Goal: Task Accomplishment & Management: Use online tool/utility

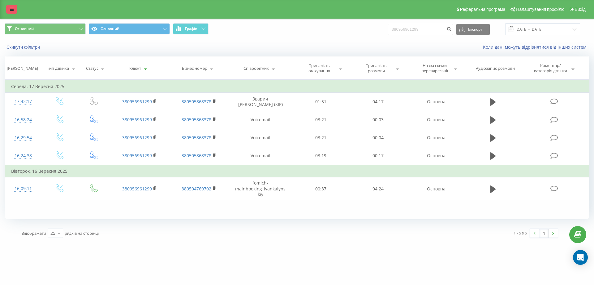
click at [16, 8] on link at bounding box center [11, 9] width 11 height 9
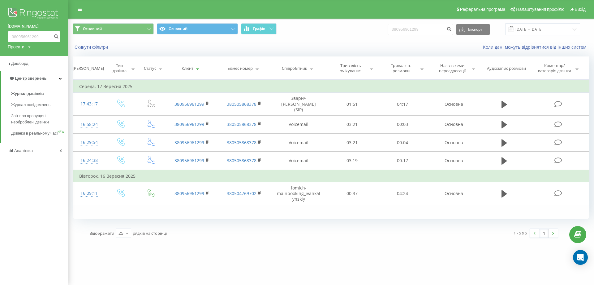
click at [35, 29] on link "[DOMAIN_NAME]" at bounding box center [34, 26] width 53 height 6
click at [34, 27] on link "[DOMAIN_NAME]" at bounding box center [34, 26] width 53 height 6
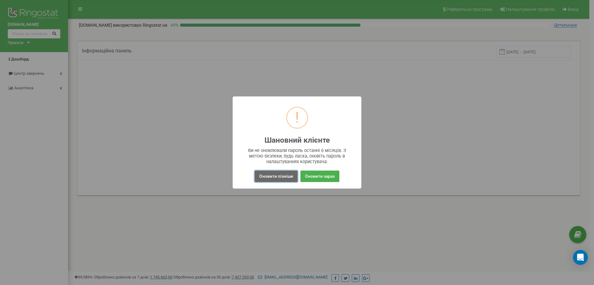
click at [283, 174] on button "Оновити пізніше" at bounding box center [276, 175] width 43 height 11
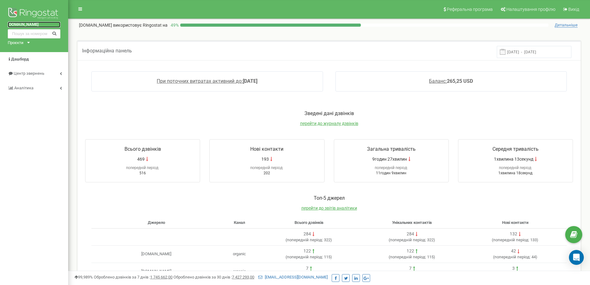
click at [34, 25] on link "[DOMAIN_NAME]" at bounding box center [34, 25] width 53 height 6
click at [20, 41] on div "Проєкти" at bounding box center [16, 43] width 16 height 6
click at [25, 40] on div "Проєкти fb-resort.com mk-resort.com hotel-twins.com fomich-residence.com karpat…" at bounding box center [18, 43] width 20 height 6
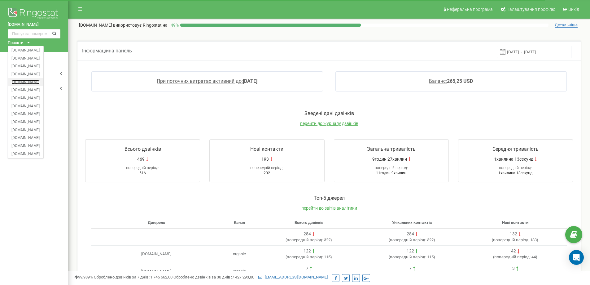
click at [29, 80] on link "[DOMAIN_NAME]" at bounding box center [25, 81] width 28 height 3
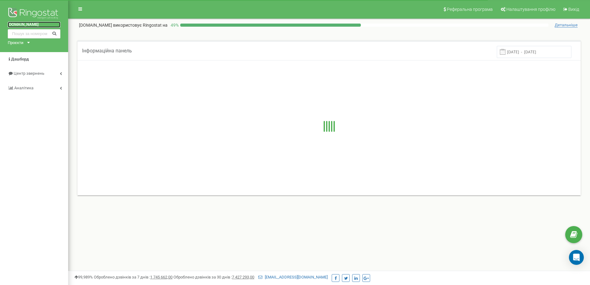
click at [28, 24] on link "[DOMAIN_NAME]" at bounding box center [34, 25] width 53 height 6
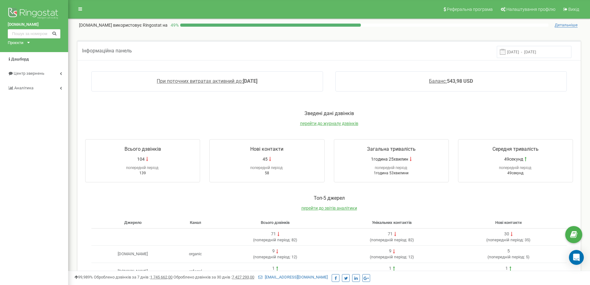
click at [22, 42] on div "Проєкти" at bounding box center [16, 43] width 16 height 6
click at [15, 41] on div "Проєкти" at bounding box center [16, 43] width 16 height 6
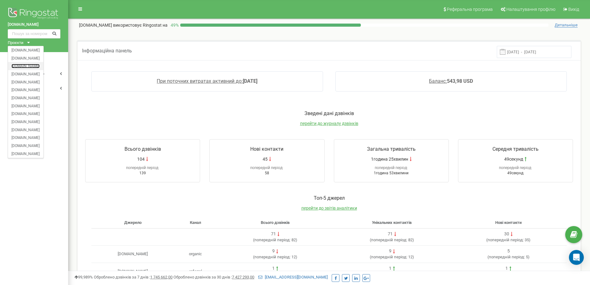
click at [29, 65] on link "[DOMAIN_NAME]" at bounding box center [25, 65] width 28 height 3
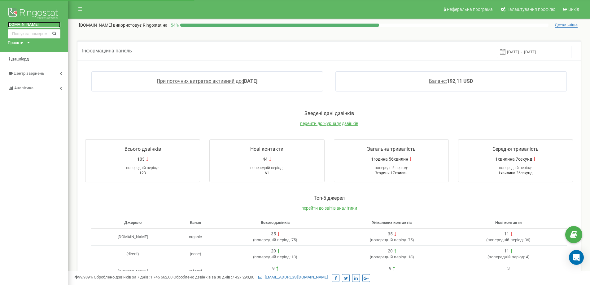
click at [32, 25] on link "[DOMAIN_NAME]" at bounding box center [34, 25] width 53 height 6
click at [21, 60] on span "Дашборд" at bounding box center [20, 59] width 18 height 5
click at [80, 6] on link at bounding box center [80, 8] width 12 height 9
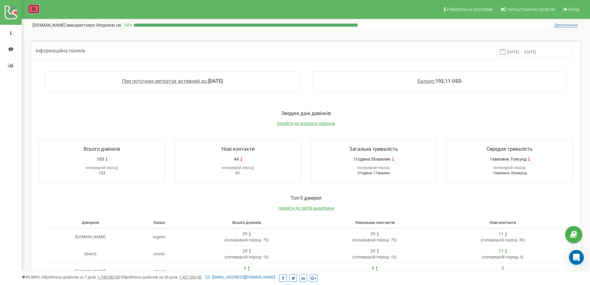
click at [33, 9] on icon at bounding box center [34, 9] width 4 height 4
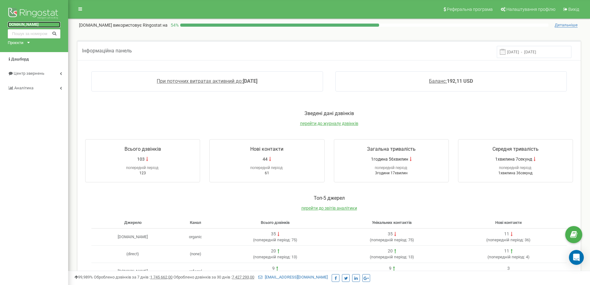
click at [22, 27] on link "[DOMAIN_NAME]" at bounding box center [34, 25] width 53 height 6
click at [34, 21] on img at bounding box center [34, 13] width 53 height 15
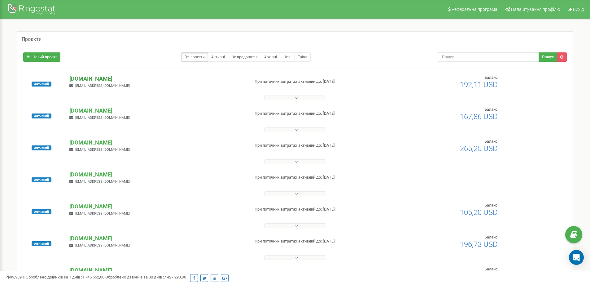
click at [95, 80] on p "[DOMAIN_NAME]" at bounding box center [156, 79] width 175 height 8
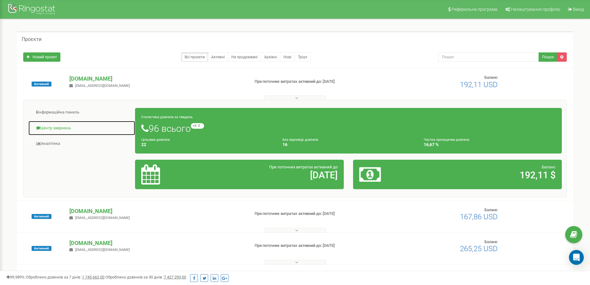
click at [62, 124] on link "Центр звернень" at bounding box center [81, 127] width 107 height 15
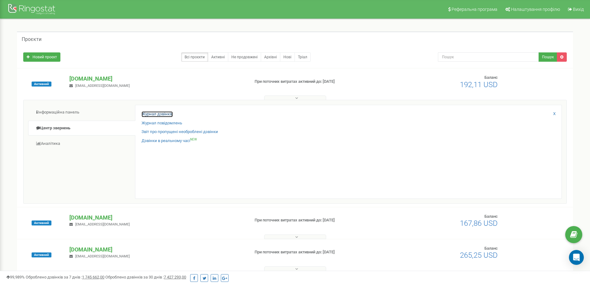
click at [149, 116] on link "Журнал дзвінків" at bounding box center [156, 114] width 31 height 6
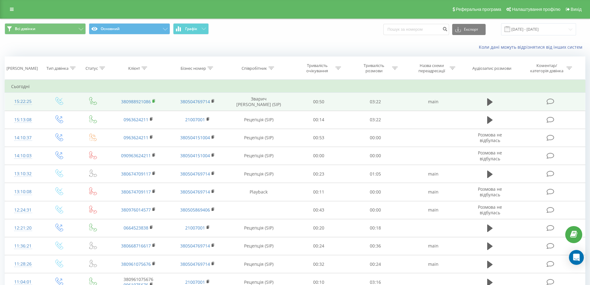
click at [153, 102] on rect at bounding box center [153, 101] width 2 height 3
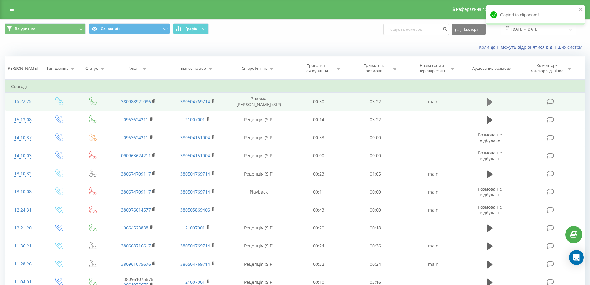
click at [491, 104] on icon at bounding box center [490, 102] width 6 height 9
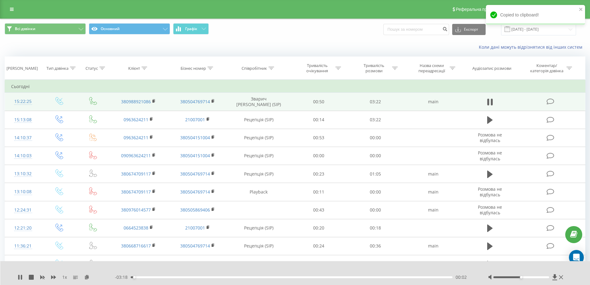
click at [491, 104] on icon at bounding box center [491, 101] width 2 height 7
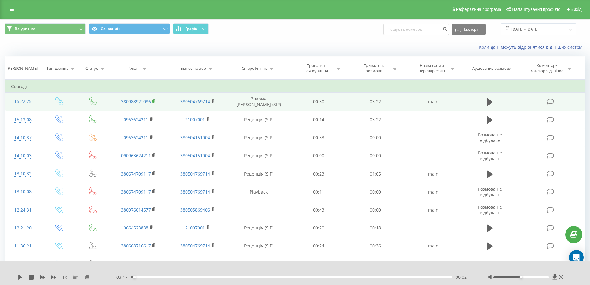
click at [154, 102] on icon at bounding box center [153, 101] width 3 height 4
click at [153, 101] on rect at bounding box center [153, 101] width 2 height 3
